Goal: Subscribe to service/newsletter

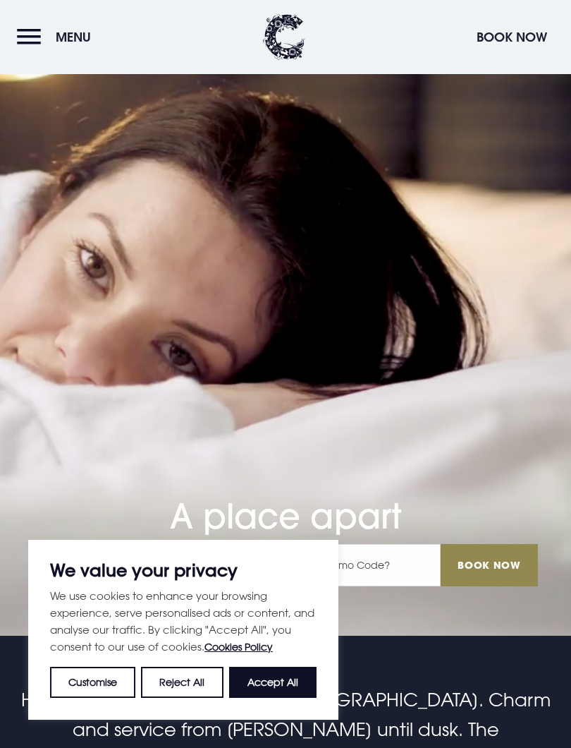
scroll to position [112, 0]
click at [287, 668] on button "Accept All" at bounding box center [272, 682] width 87 height 31
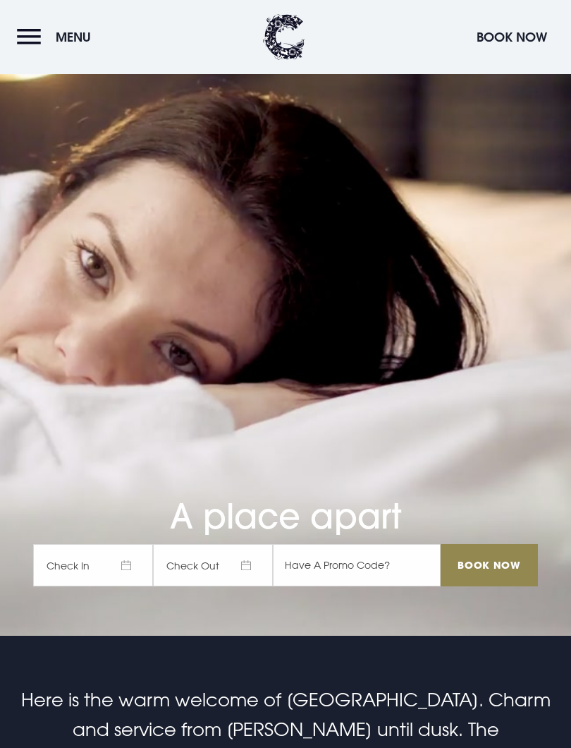
checkbox input "true"
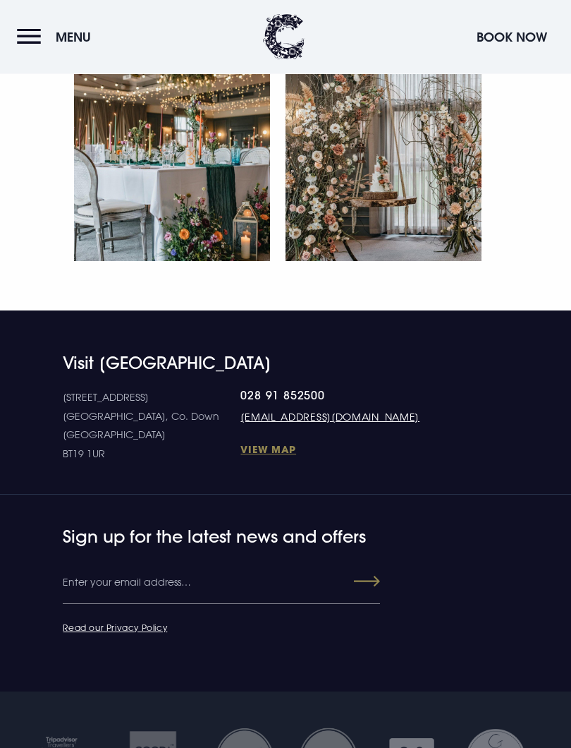
scroll to position [6625, 0]
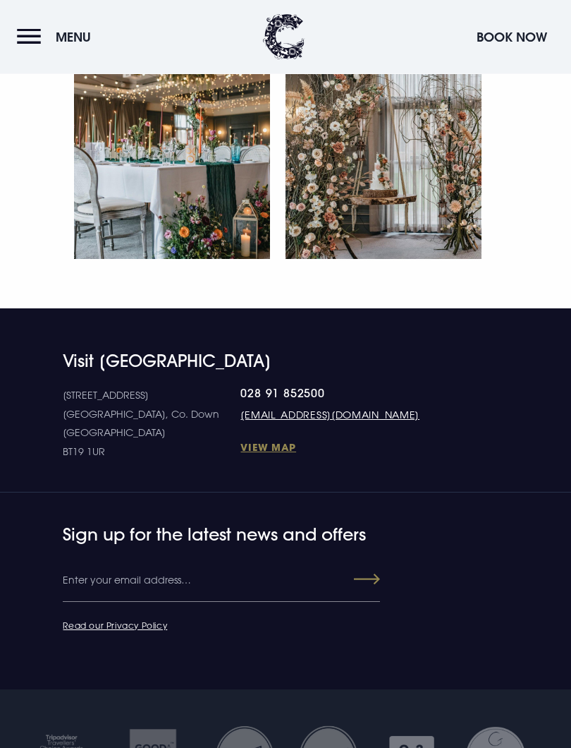
click at [219, 372] on h4 "Visit [GEOGRAPHIC_DATA]" at bounding box center [285, 361] width 445 height 20
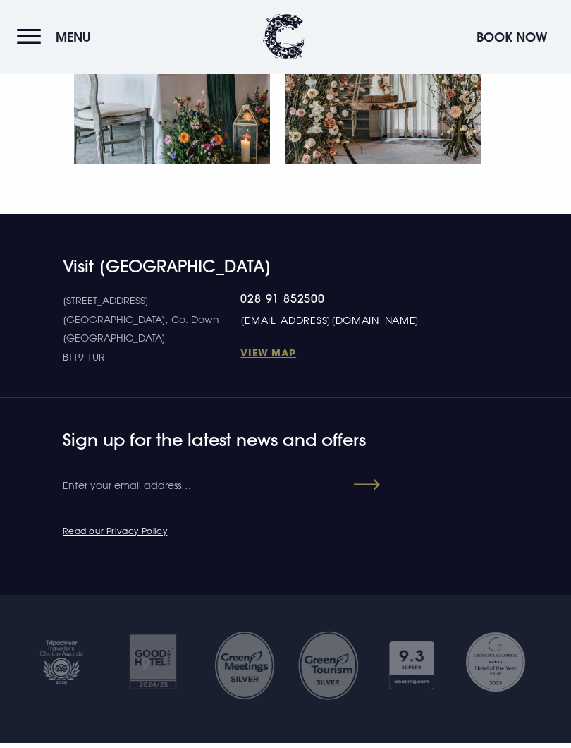
scroll to position [6721, 0]
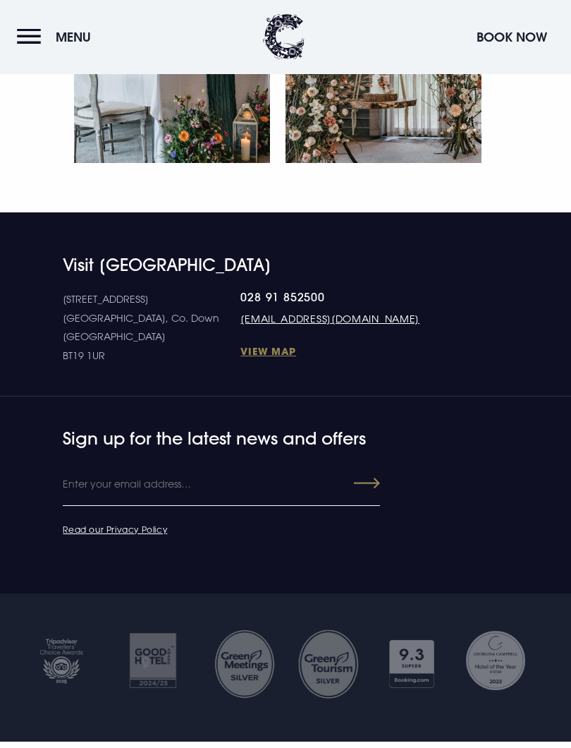
click at [164, 504] on input "Email" at bounding box center [221, 485] width 317 height 42
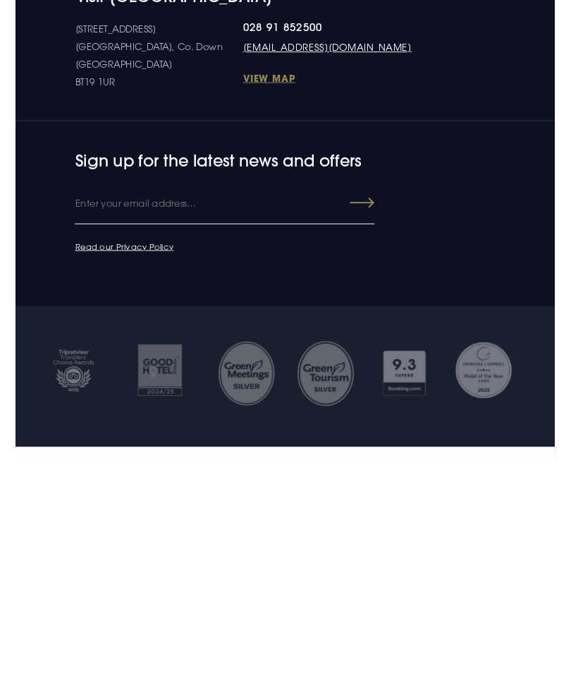
scroll to position [6765, 0]
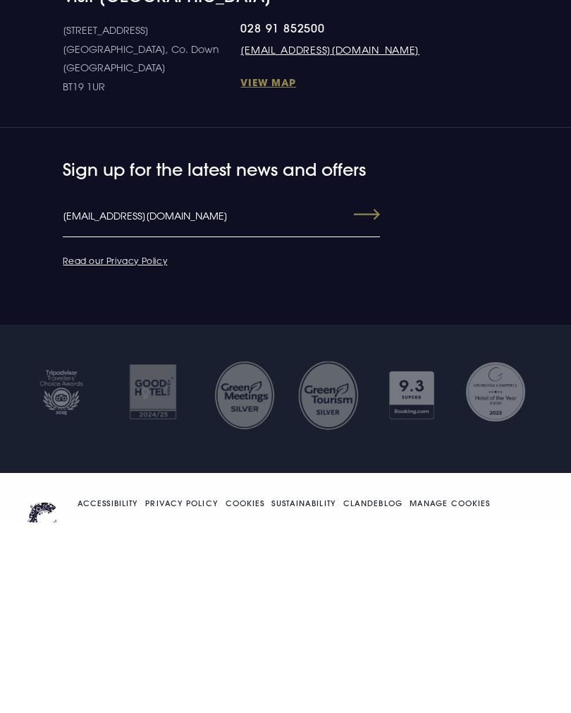
type input "egt@btinternet.com"
click at [354, 392] on button "Submit" at bounding box center [354, 404] width 51 height 25
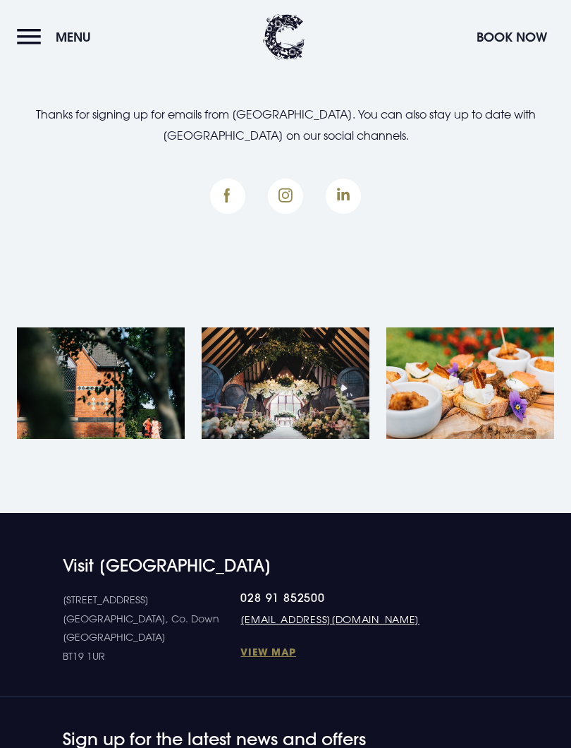
scroll to position [145, 0]
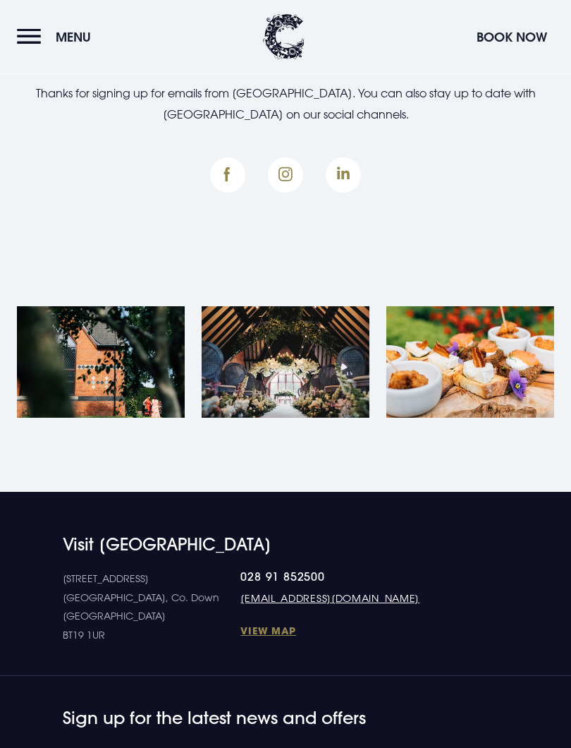
click at [468, 373] on img at bounding box center [471, 362] width 168 height 111
click at [471, 368] on img at bounding box center [471, 362] width 168 height 111
click at [473, 354] on img at bounding box center [471, 362] width 168 height 111
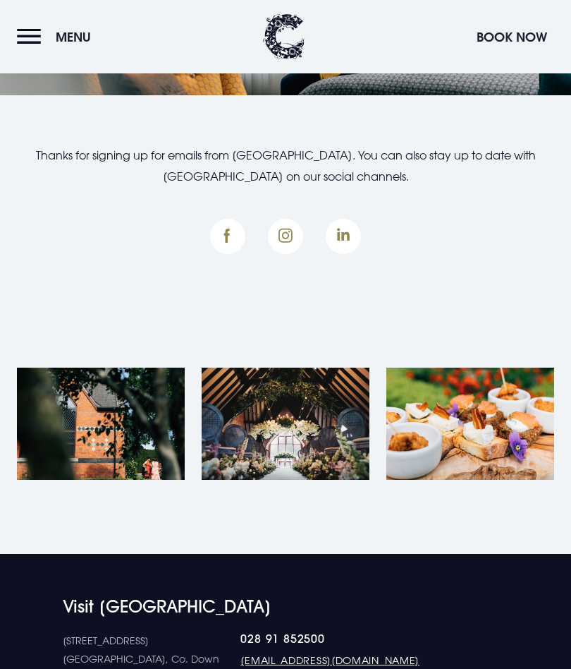
scroll to position [0, 0]
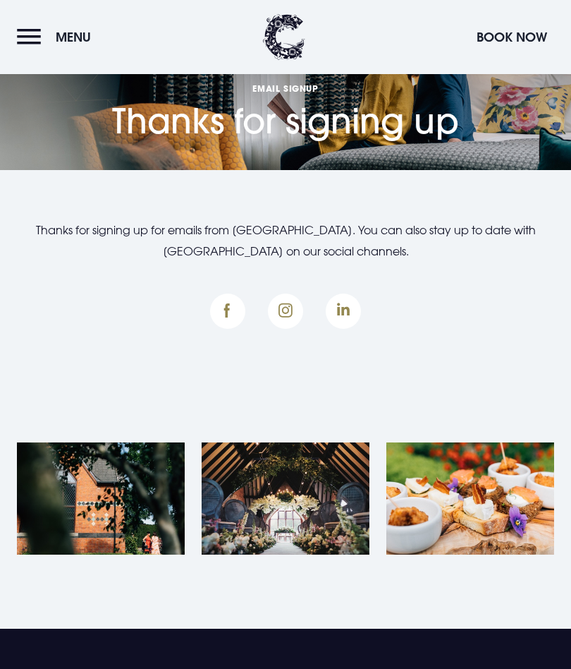
click at [77, 39] on span "Menu" at bounding box center [73, 37] width 35 height 16
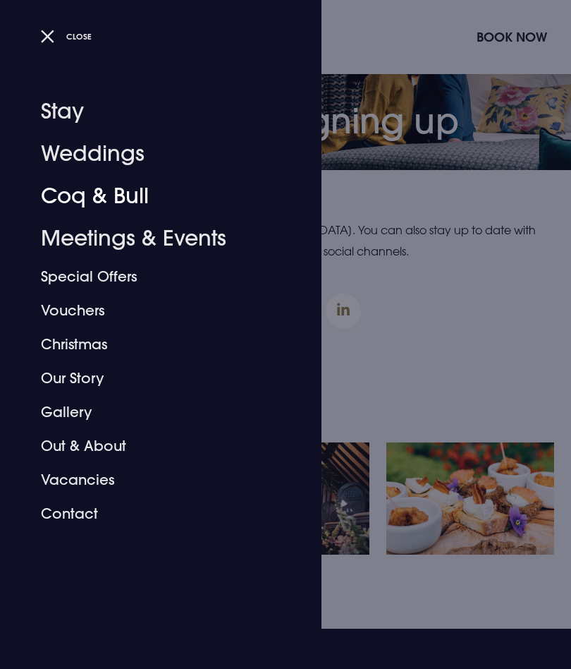
click at [130, 198] on link "Coq & Bull" at bounding box center [152, 196] width 223 height 42
